Goal: Information Seeking & Learning: Check status

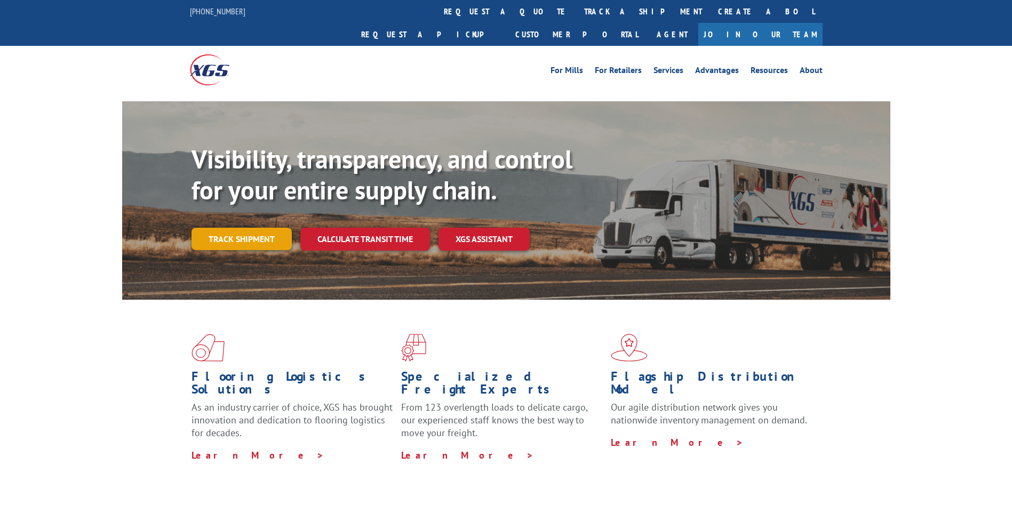
click at [237, 228] on link "Track shipment" at bounding box center [242, 239] width 100 height 22
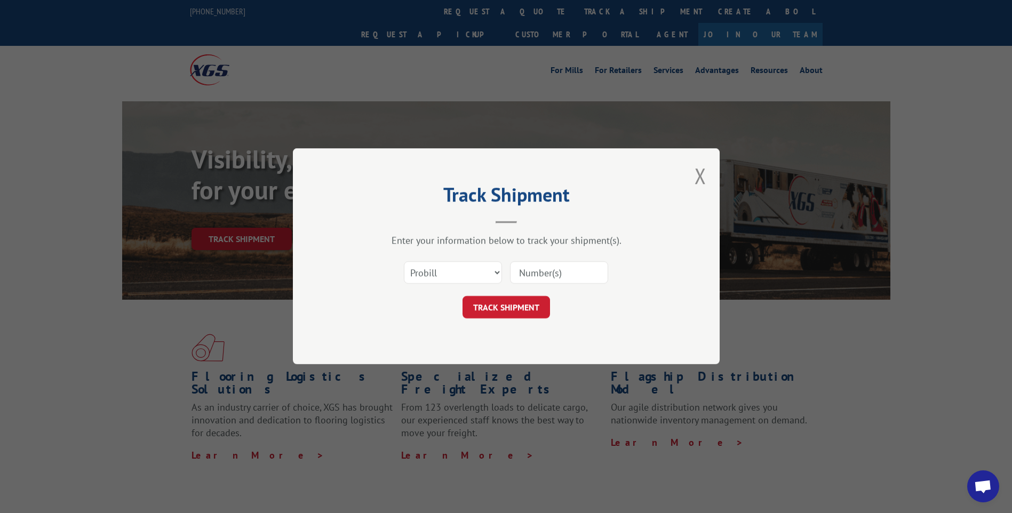
click at [532, 272] on input at bounding box center [559, 273] width 98 height 22
type input "17590270"
click at [514, 314] on button "TRACK SHIPMENT" at bounding box center [507, 308] width 88 height 22
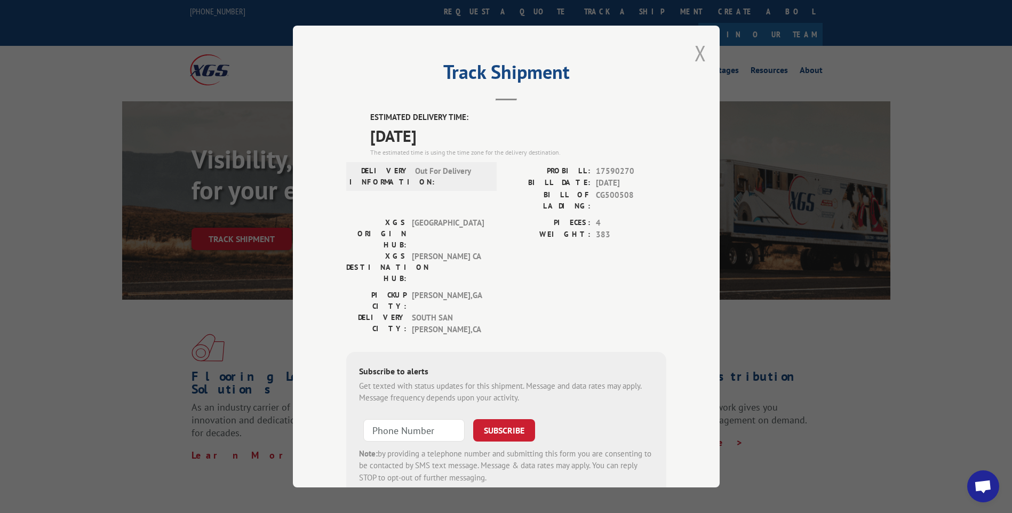
click at [696, 51] on button "Close modal" at bounding box center [701, 53] width 12 height 28
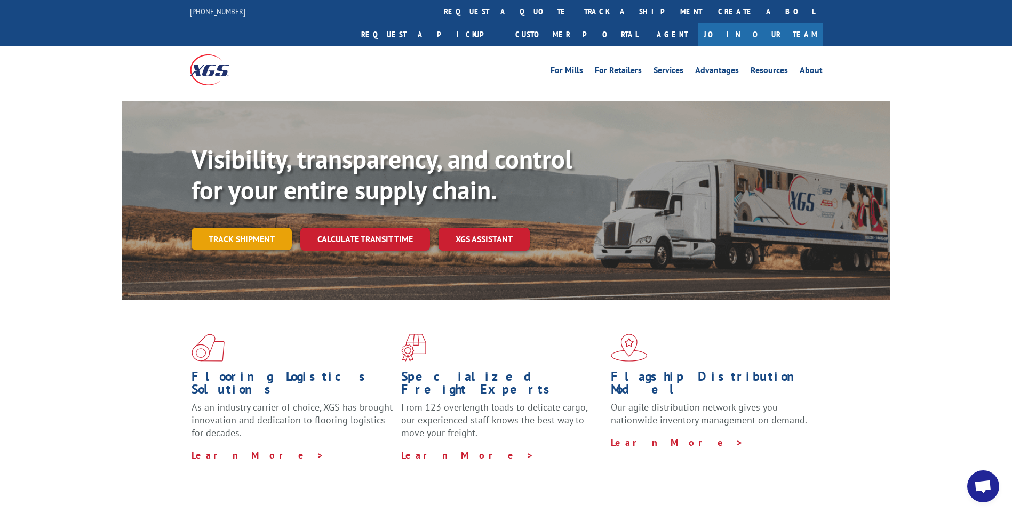
click at [241, 228] on link "Track shipment" at bounding box center [242, 239] width 100 height 22
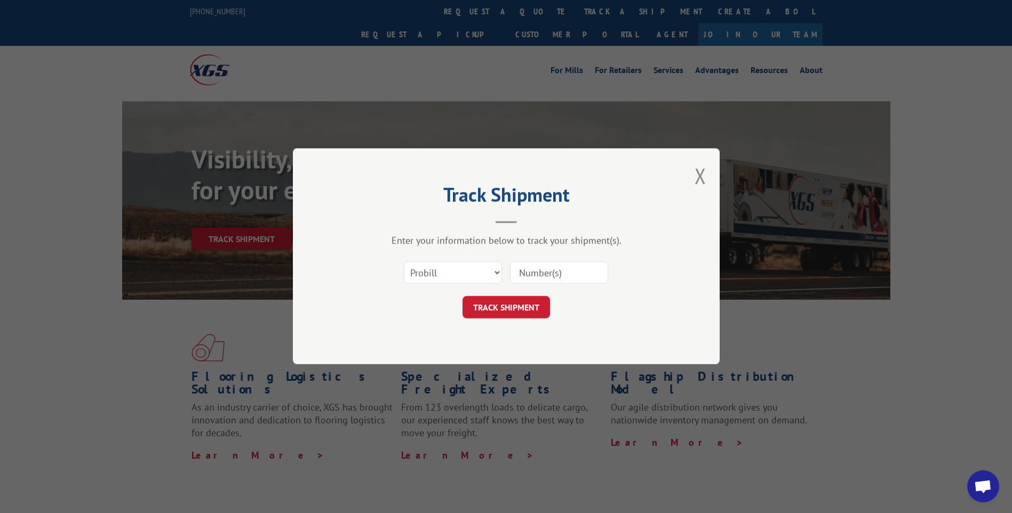
click at [553, 278] on input at bounding box center [559, 273] width 98 height 22
type input "17590270"
click at [528, 313] on button "TRACK SHIPMENT" at bounding box center [507, 308] width 88 height 22
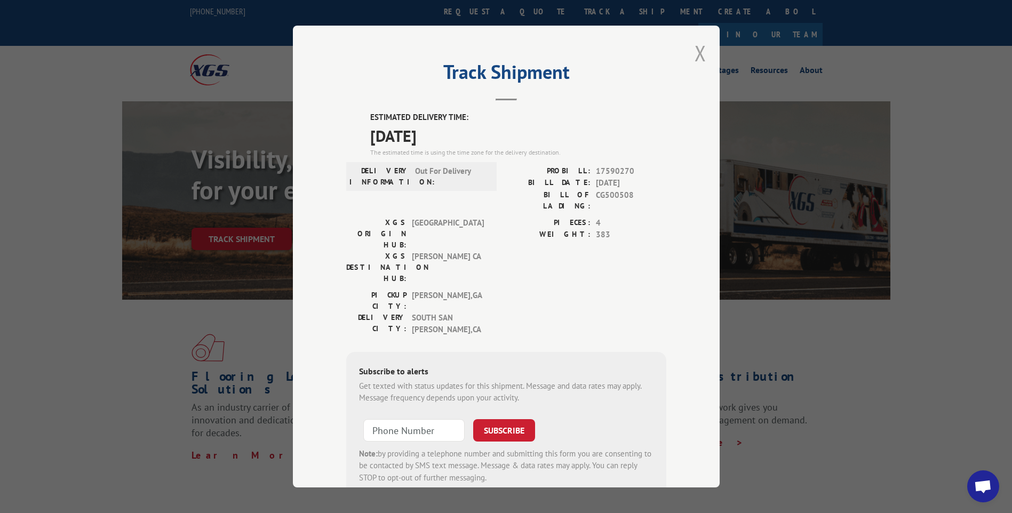
click at [698, 55] on button "Close modal" at bounding box center [701, 53] width 12 height 28
